Goal: Task Accomplishment & Management: Complete application form

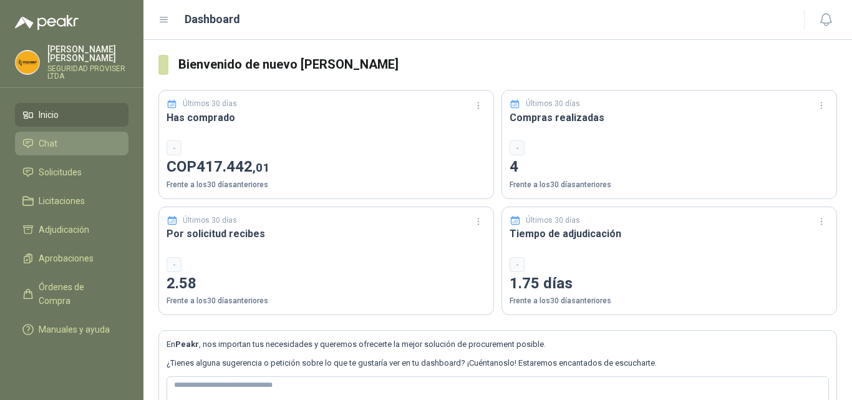
click at [59, 137] on li "Chat" at bounding box center [71, 144] width 99 height 14
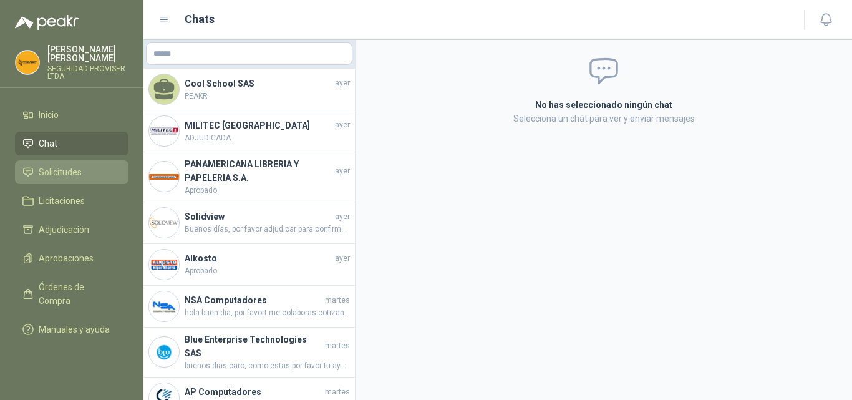
click at [60, 160] on link "Solicitudes" at bounding box center [71, 172] width 113 height 24
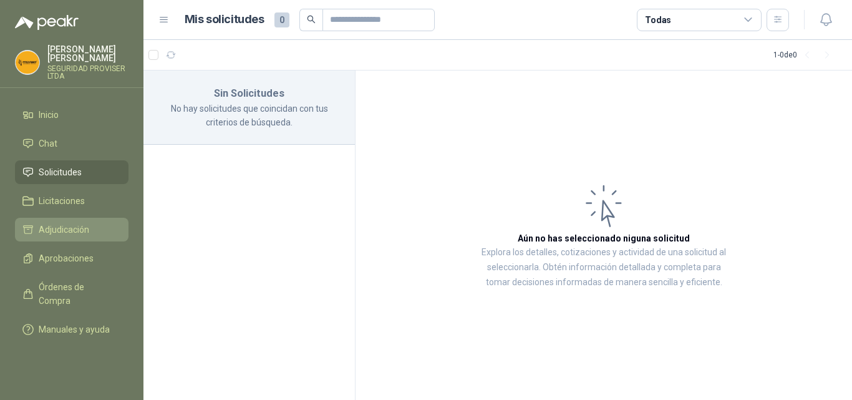
click at [98, 225] on li "Adjudicación" at bounding box center [71, 230] width 99 height 14
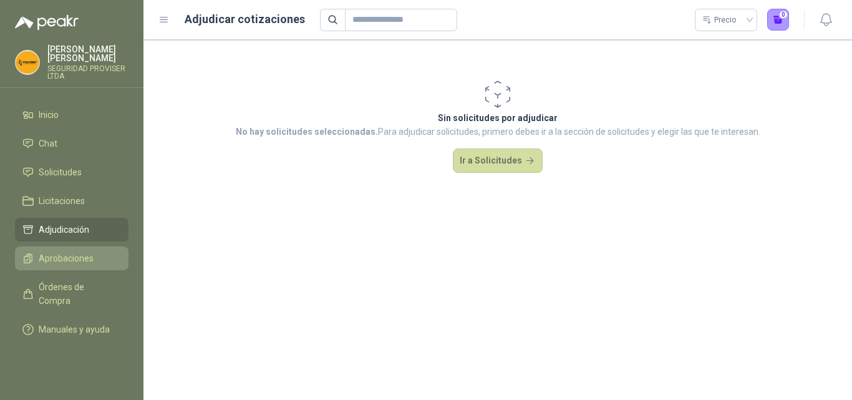
click at [92, 251] on li "Aprobaciones" at bounding box center [71, 258] width 99 height 14
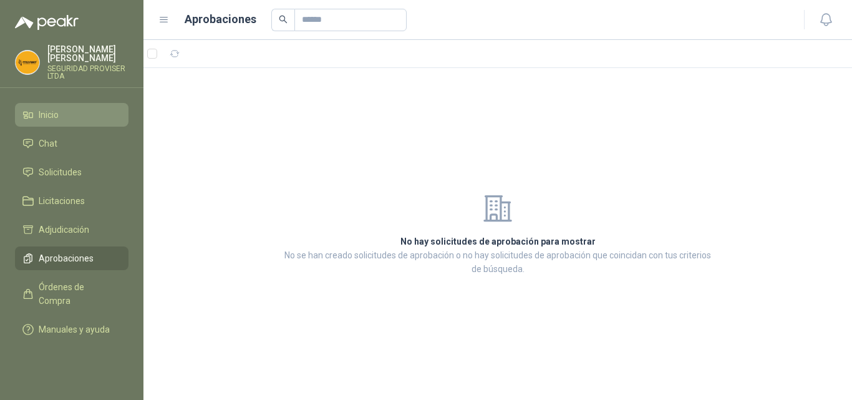
click at [71, 103] on link "Inicio" at bounding box center [71, 115] width 113 height 24
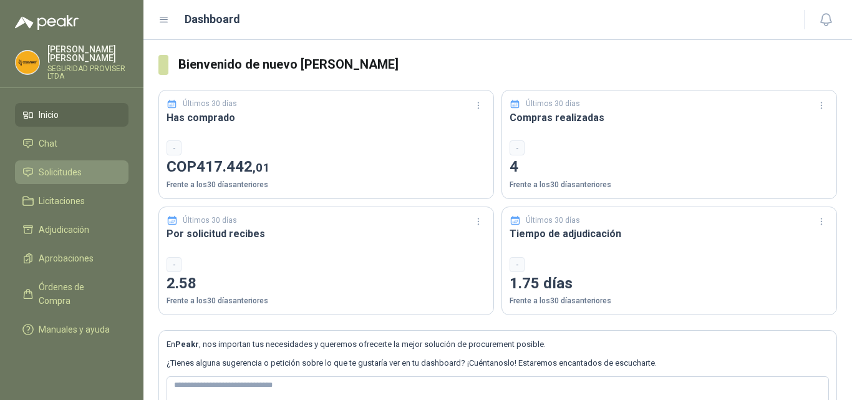
click at [88, 165] on li "Solicitudes" at bounding box center [71, 172] width 99 height 14
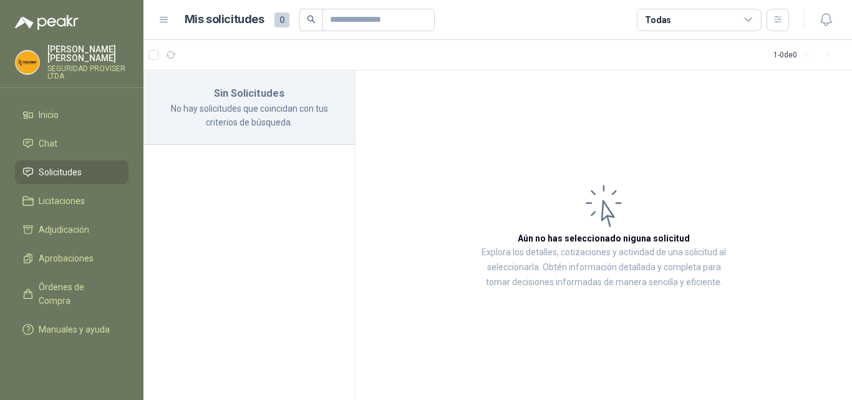
click at [283, 113] on p "No hay solicitudes que coincidan con tus criterios de búsqueda." at bounding box center [248, 115] width 181 height 27
click at [163, 24] on icon at bounding box center [163, 19] width 11 height 11
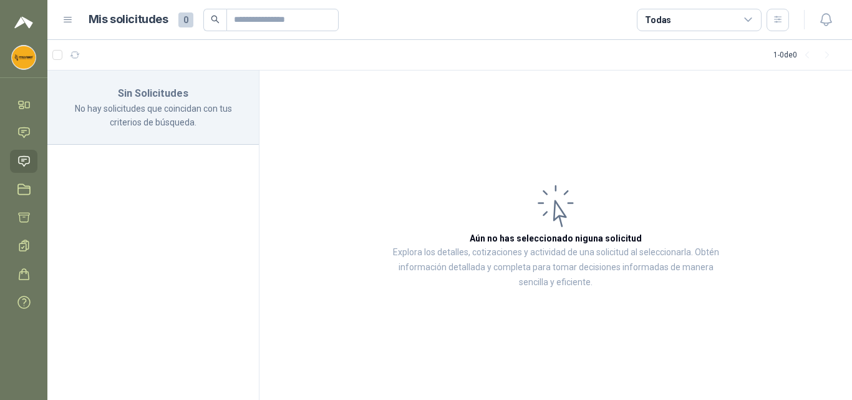
click at [70, 23] on icon at bounding box center [67, 19] width 11 height 11
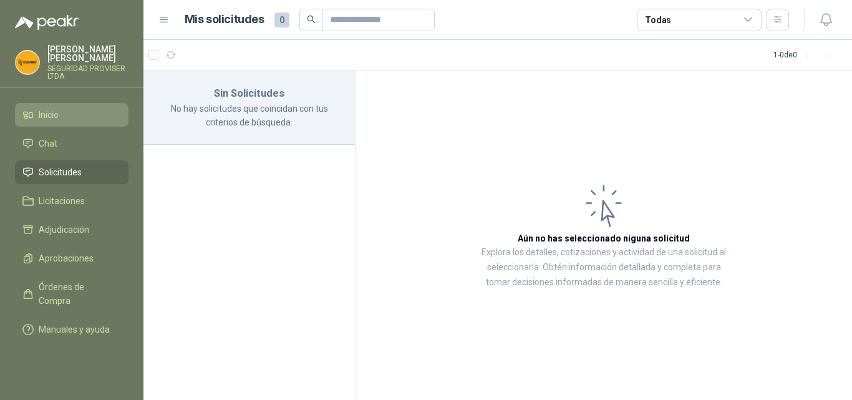
click at [67, 112] on li "Inicio" at bounding box center [71, 115] width 99 height 14
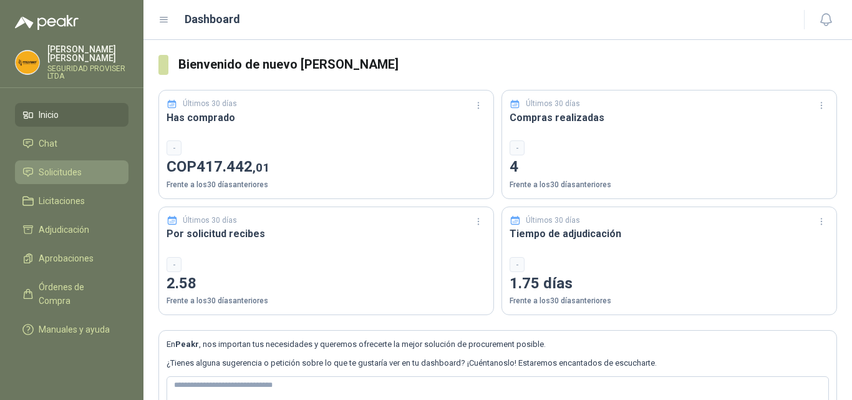
click at [69, 166] on span "Solicitudes" at bounding box center [60, 172] width 43 height 14
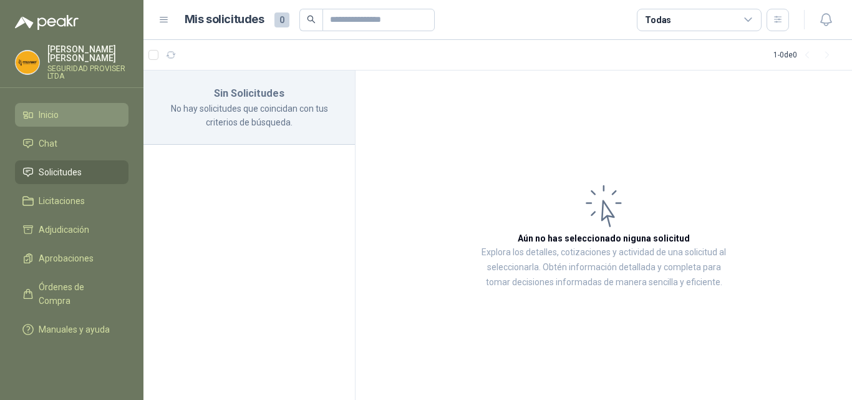
click at [50, 109] on span "Inicio" at bounding box center [49, 115] width 20 height 14
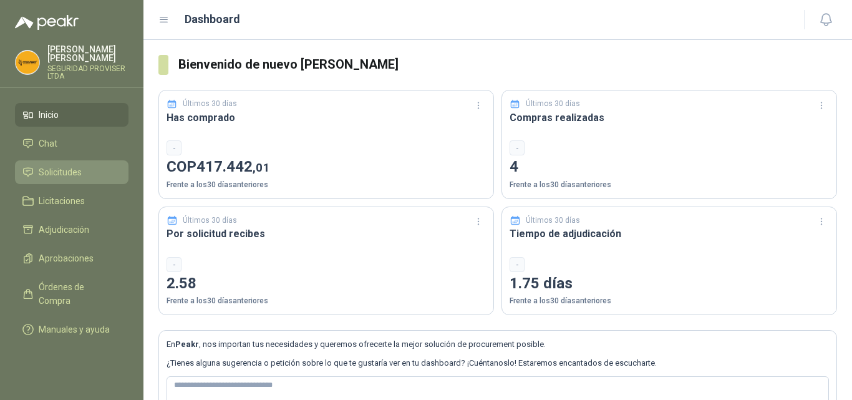
click at [72, 165] on span "Solicitudes" at bounding box center [60, 172] width 43 height 14
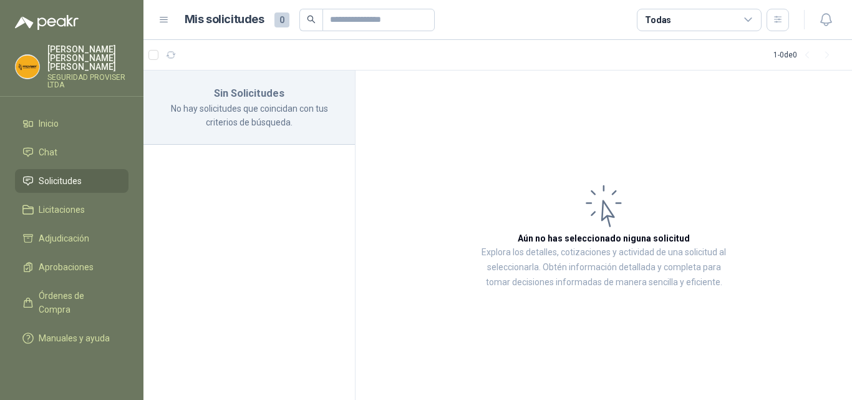
click at [163, 19] on icon at bounding box center [163, 19] width 11 height 11
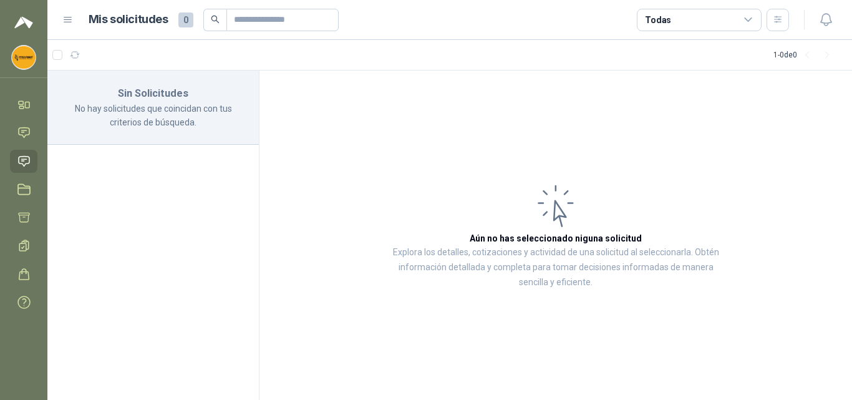
click at [71, 14] on icon at bounding box center [67, 19] width 11 height 11
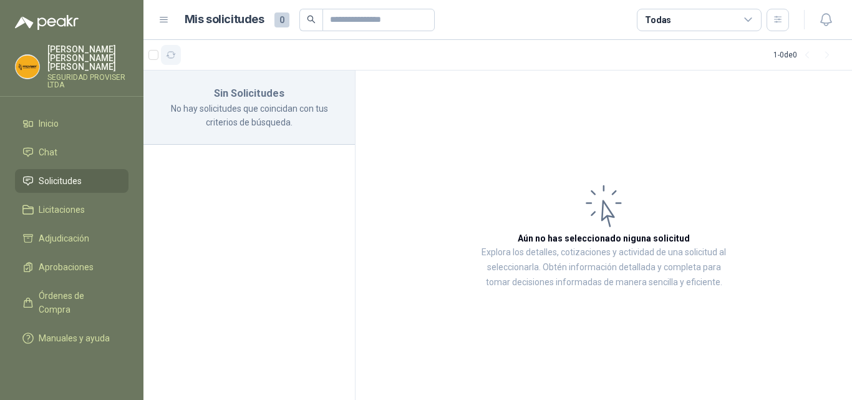
click at [171, 55] on icon "button" at bounding box center [171, 55] width 11 height 11
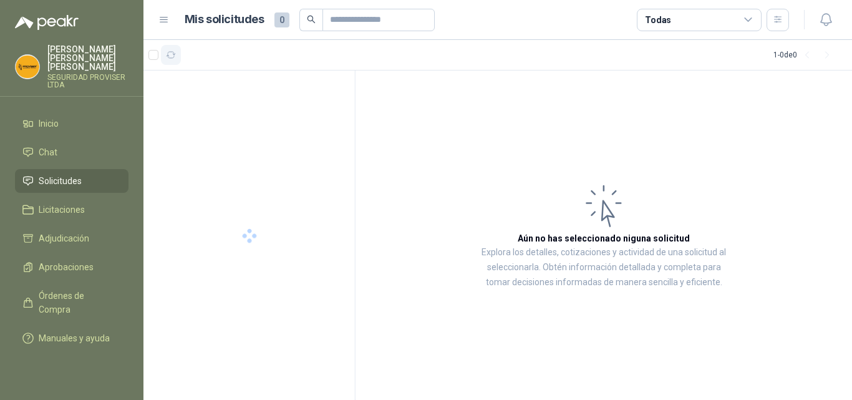
click at [171, 55] on icon "button" at bounding box center [171, 55] width 11 height 11
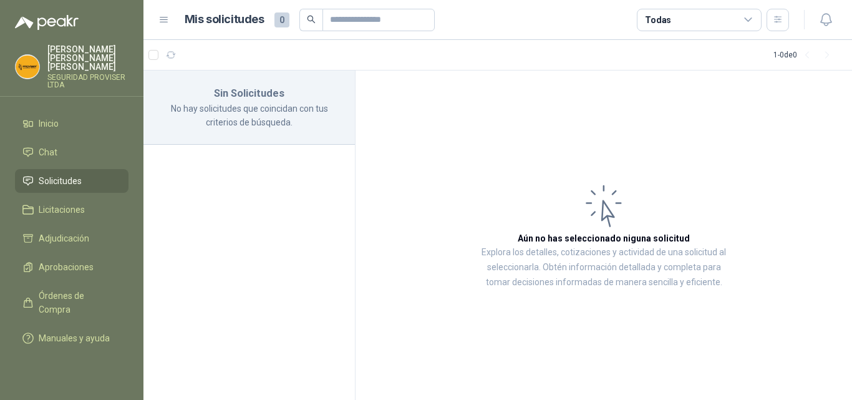
click at [224, 103] on p "No hay solicitudes que coincidan con tus criterios de búsqueda." at bounding box center [248, 115] width 181 height 27
click at [261, 171] on div "Sin Solicitudes No hay solicitudes que coincidan con tus criterios de búsqueda." at bounding box center [249, 235] width 212 height 330
click at [782, 17] on icon "button" at bounding box center [777, 19] width 11 height 11
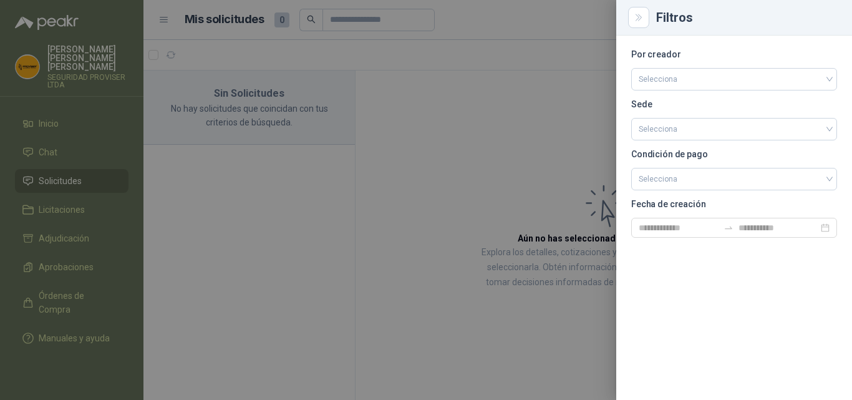
click at [539, 194] on div at bounding box center [426, 200] width 852 height 400
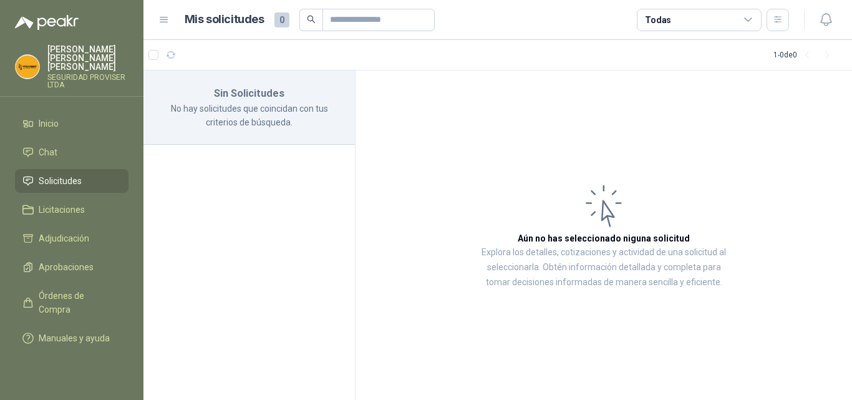
drag, startPoint x: 539, startPoint y: 194, endPoint x: 780, endPoint y: 34, distance: 289.6
click at [752, 17] on icon at bounding box center [748, 19] width 11 height 11
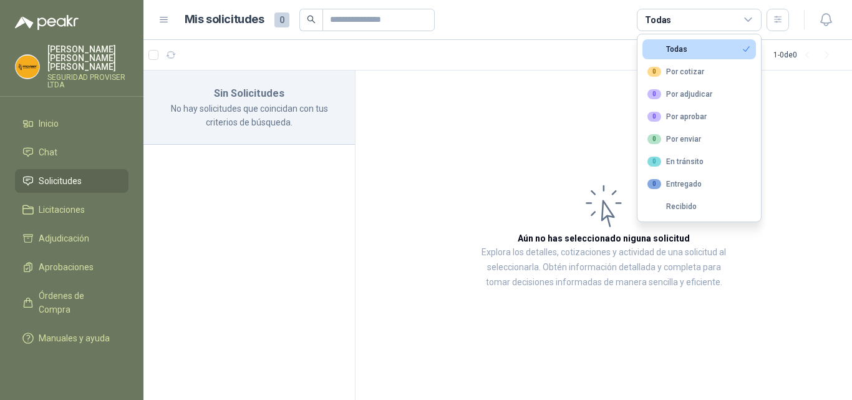
click at [752, 17] on icon at bounding box center [748, 19] width 11 height 11
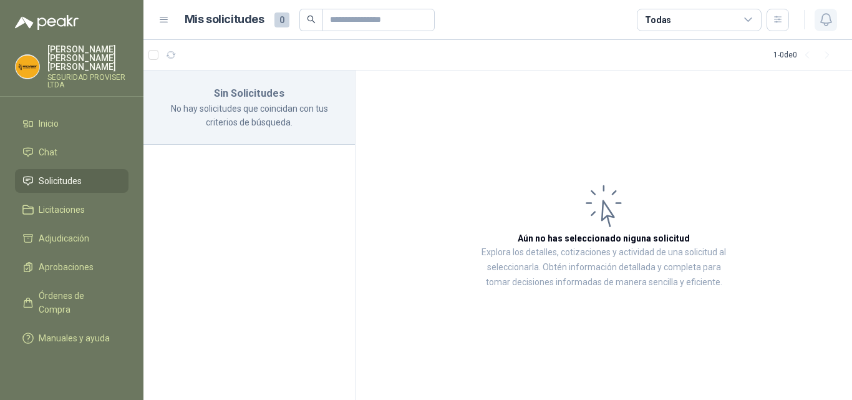
click at [821, 19] on icon "button" at bounding box center [825, 20] width 11 height 12
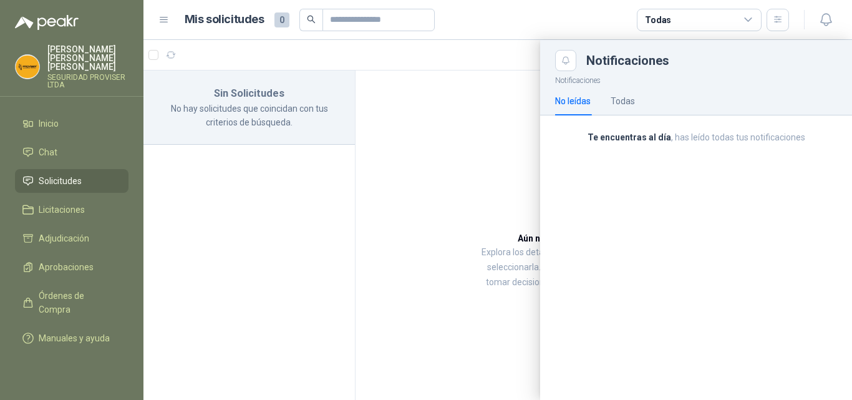
click at [504, 111] on div at bounding box center [497, 220] width 708 height 360
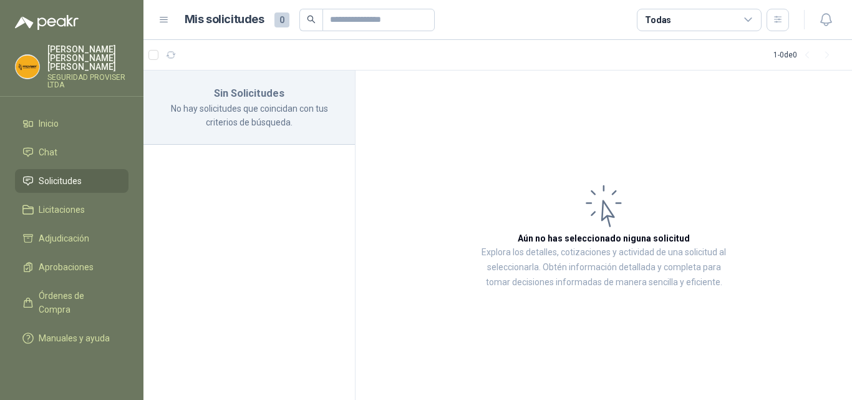
click at [59, 174] on span "Solicitudes" at bounding box center [60, 181] width 43 height 14
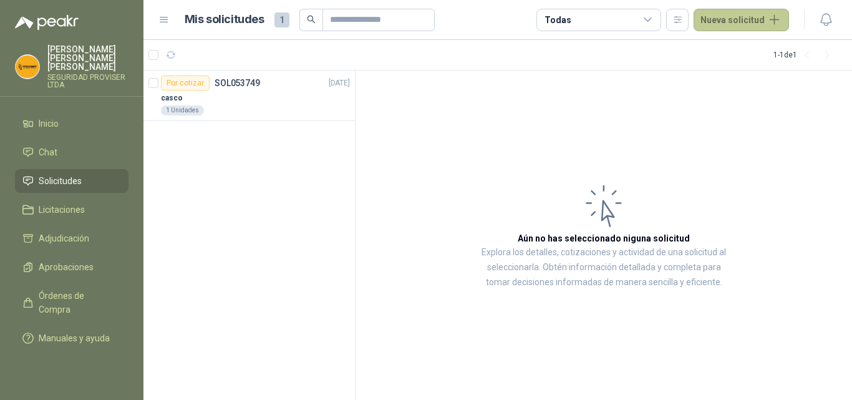
click at [760, 16] on button "Nueva solicitud" at bounding box center [740, 20] width 95 height 22
click at [565, 128] on article "Aún no has seleccionado niguna solicitud Explora los detalles, cotizaciones y a…" at bounding box center [603, 235] width 496 height 330
